Goal: Use online tool/utility: Utilize a website feature to perform a specific function

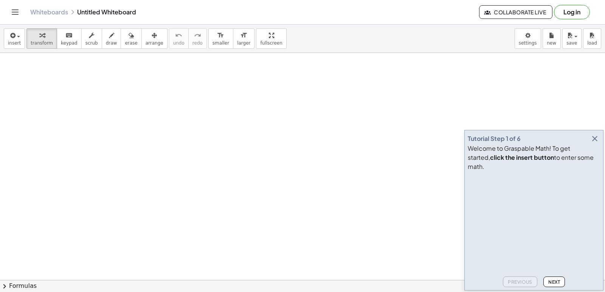
drag, startPoint x: 604, startPoint y: 92, endPoint x: 400, endPoint y: 103, distance: 203.7
click at [595, 143] on icon "button" at bounding box center [594, 138] width 9 height 9
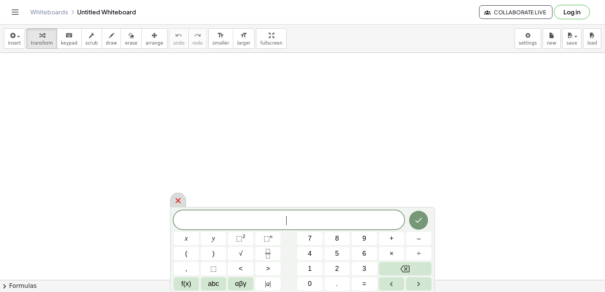
click at [533, 35] on body "Graspable Math Activities Get Started Activity Bank Assigned Work Classes White…" at bounding box center [302, 146] width 605 height 292
click at [175, 202] on icon at bounding box center [178, 200] width 9 height 9
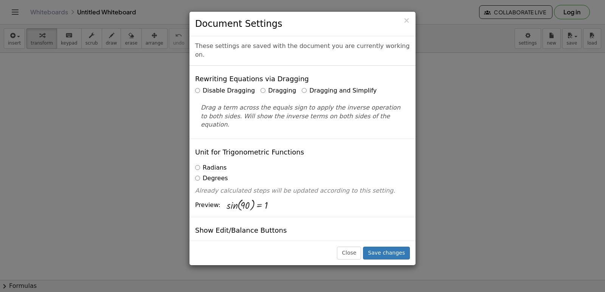
click at [321, 87] on label "Dragging and Simplify" at bounding box center [339, 91] width 75 height 9
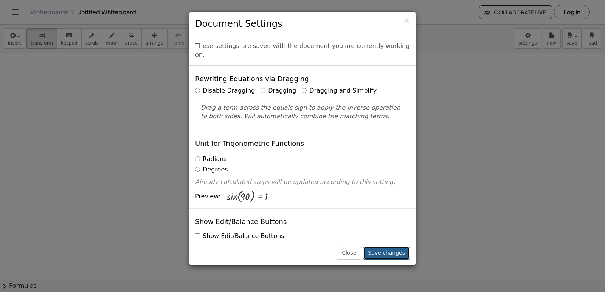
click at [394, 251] on button "Save changes" at bounding box center [386, 253] width 47 height 13
